Goal: Find specific page/section: Find specific page/section

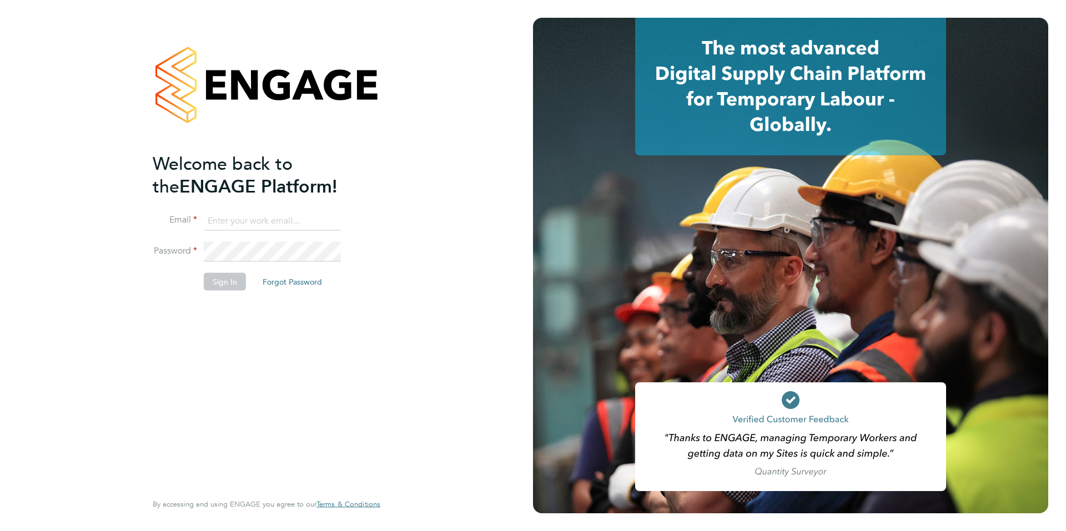
type input "hannah@xede.co.uk"
click at [229, 287] on button "Sign In" at bounding box center [225, 282] width 42 height 18
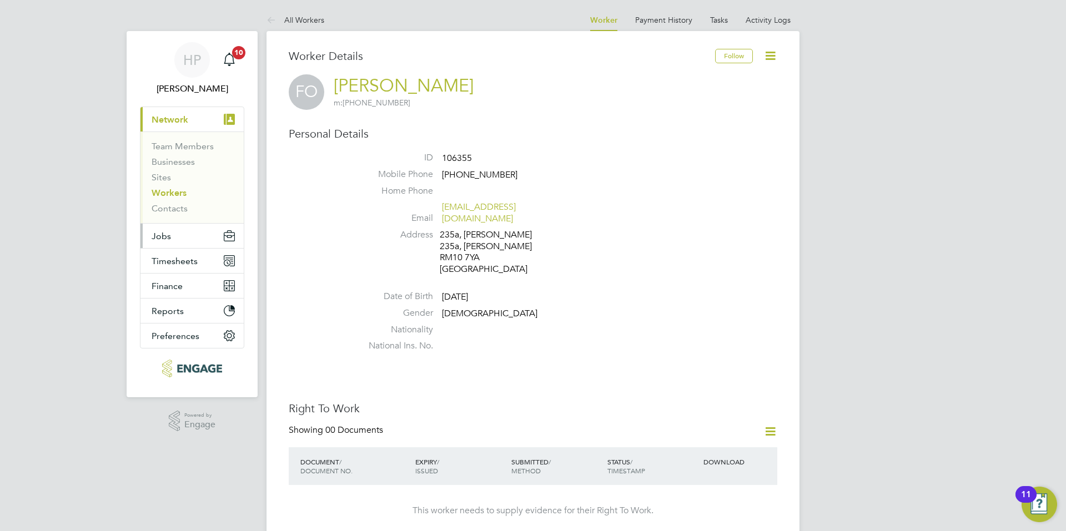
click at [172, 239] on button "Jobs" at bounding box center [191, 236] width 103 height 24
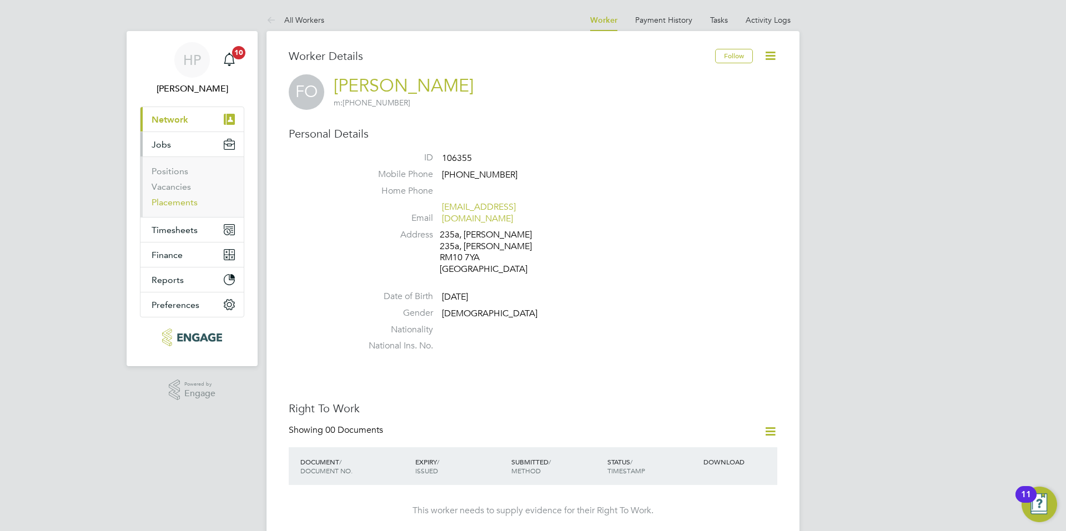
click at [185, 202] on link "Placements" at bounding box center [175, 202] width 46 height 11
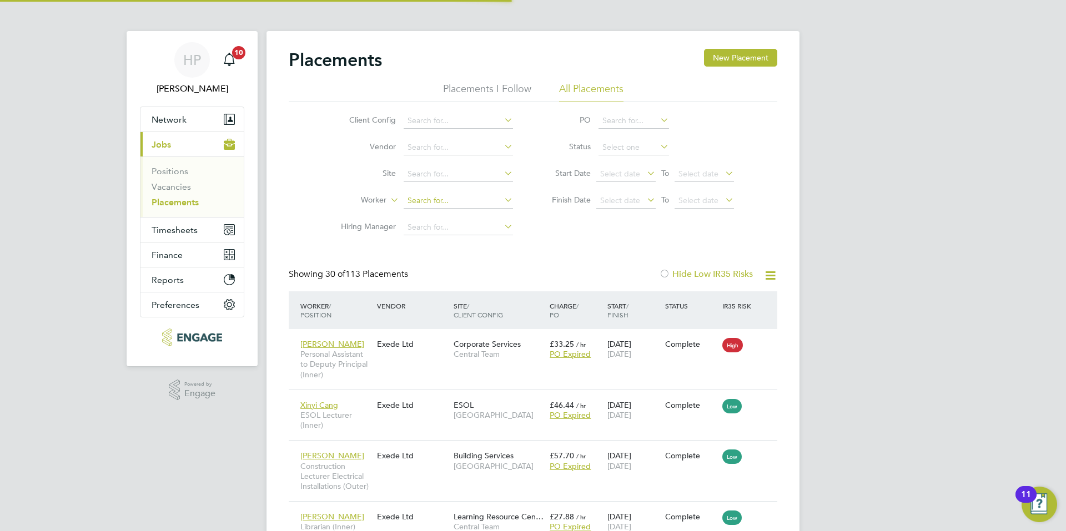
click at [480, 196] on input at bounding box center [458, 201] width 109 height 16
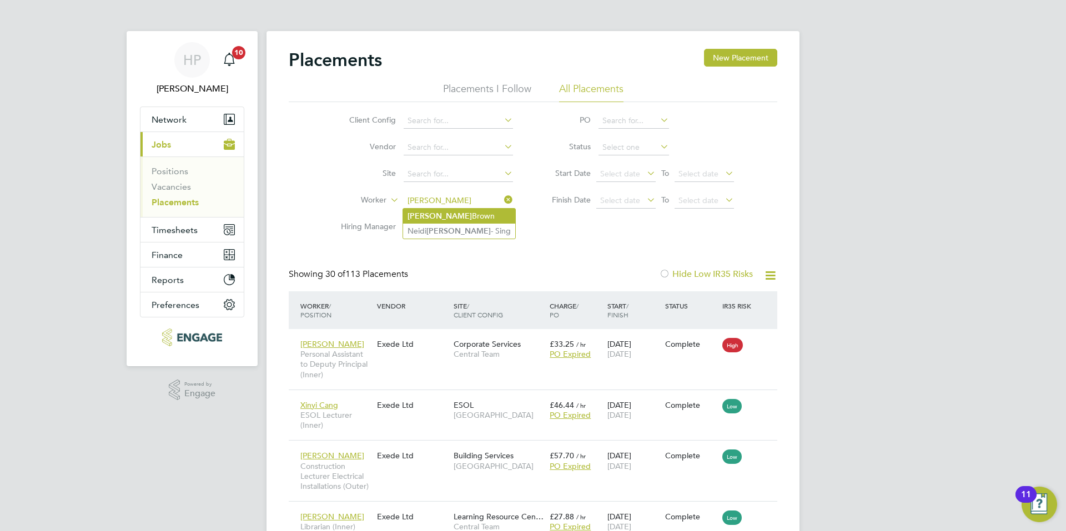
click at [444, 215] on li "[PERSON_NAME]" at bounding box center [459, 216] width 112 height 15
type input "[PERSON_NAME]"
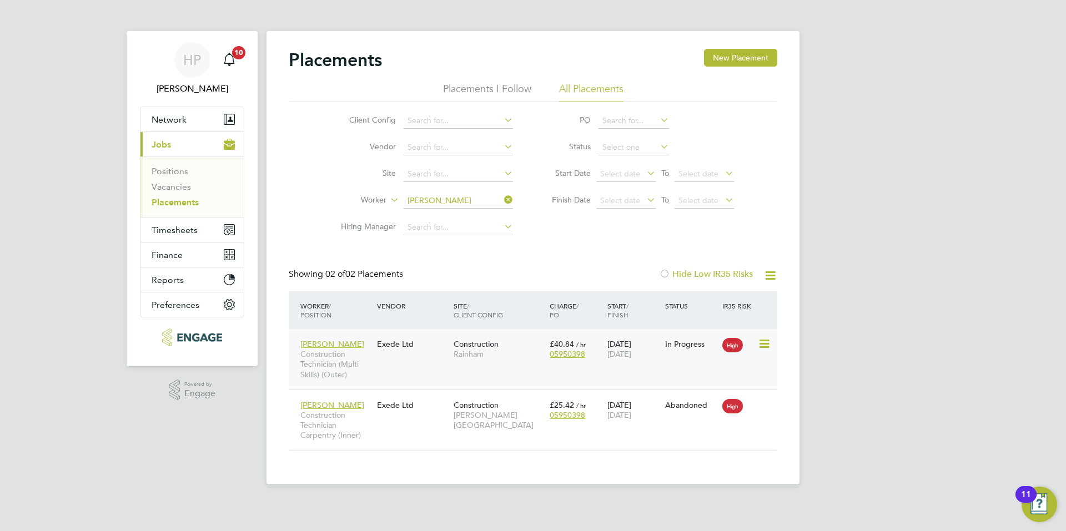
click at [681, 347] on div "In Progress" at bounding box center [691, 344] width 52 height 10
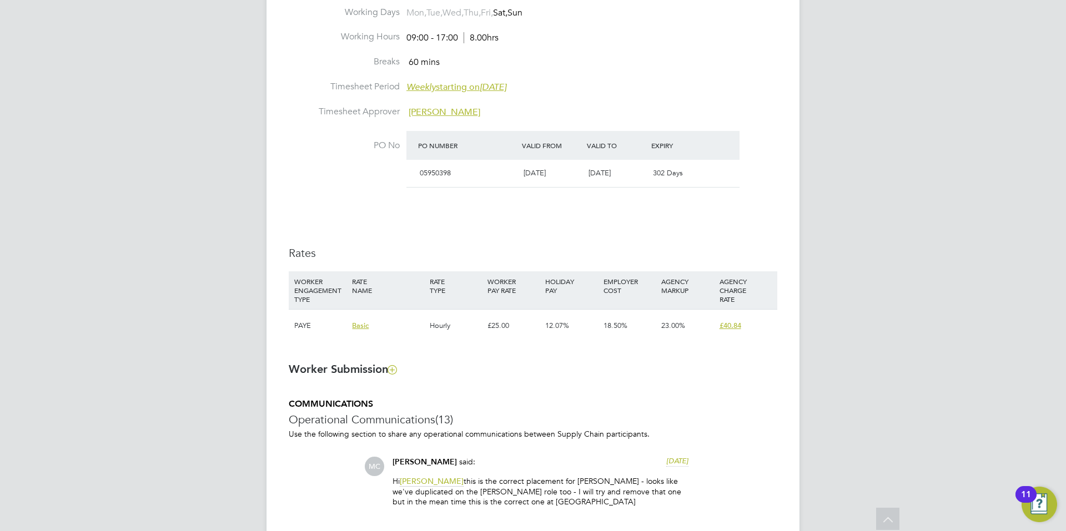
scroll to position [722, 0]
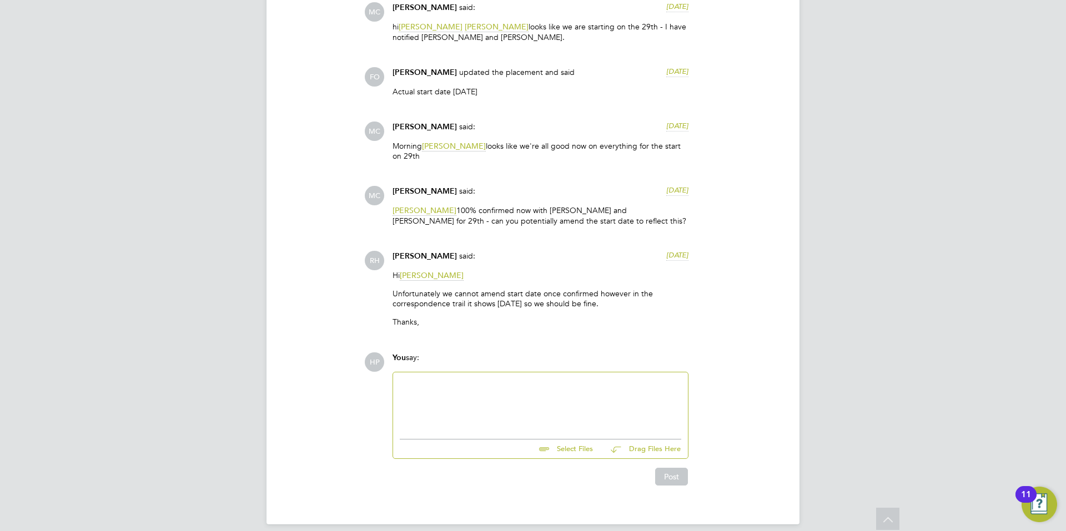
click at [530, 398] on div at bounding box center [541, 403] width 282 height 48
